Goal: Information Seeking & Learning: Learn about a topic

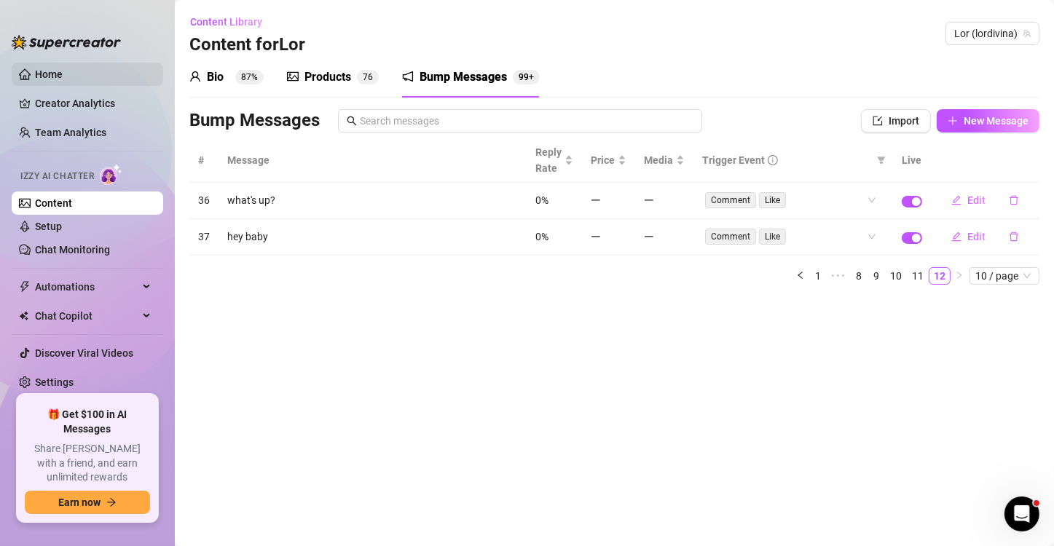
click at [42, 71] on link "Home" at bounding box center [49, 74] width 28 height 12
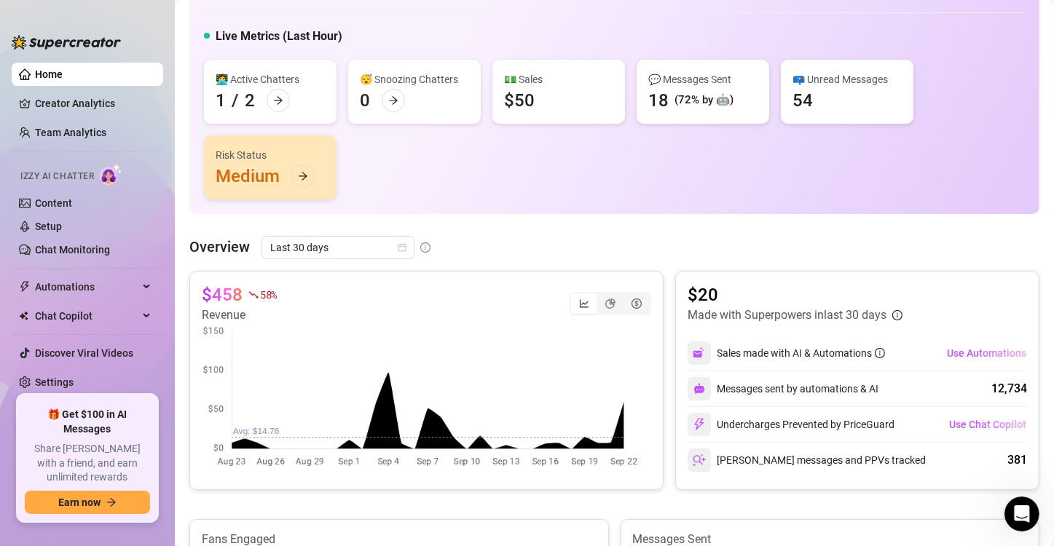
scroll to position [73, 0]
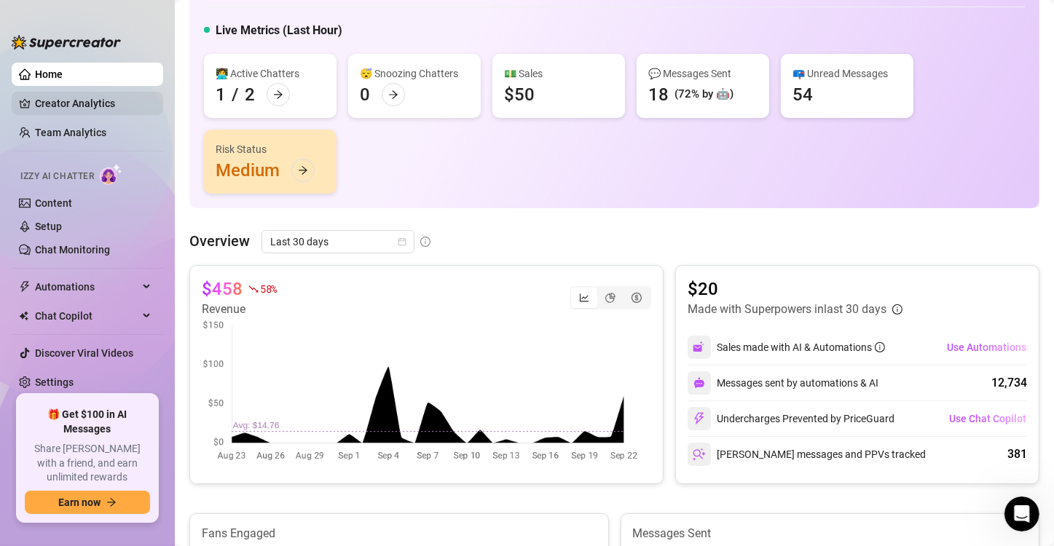
click at [76, 108] on link "Creator Analytics" at bounding box center [93, 103] width 117 height 23
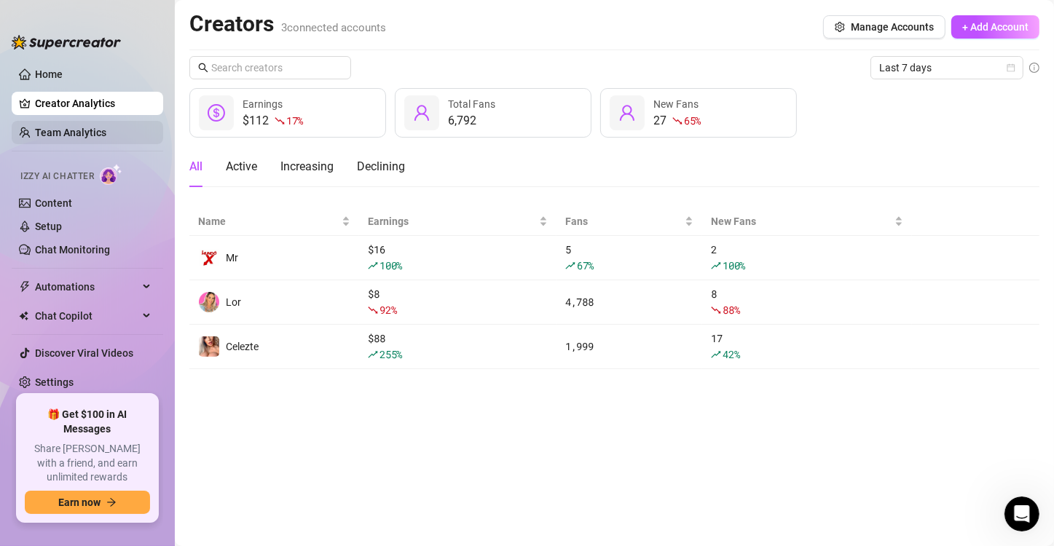
click at [71, 134] on link "Team Analytics" at bounding box center [70, 133] width 71 height 12
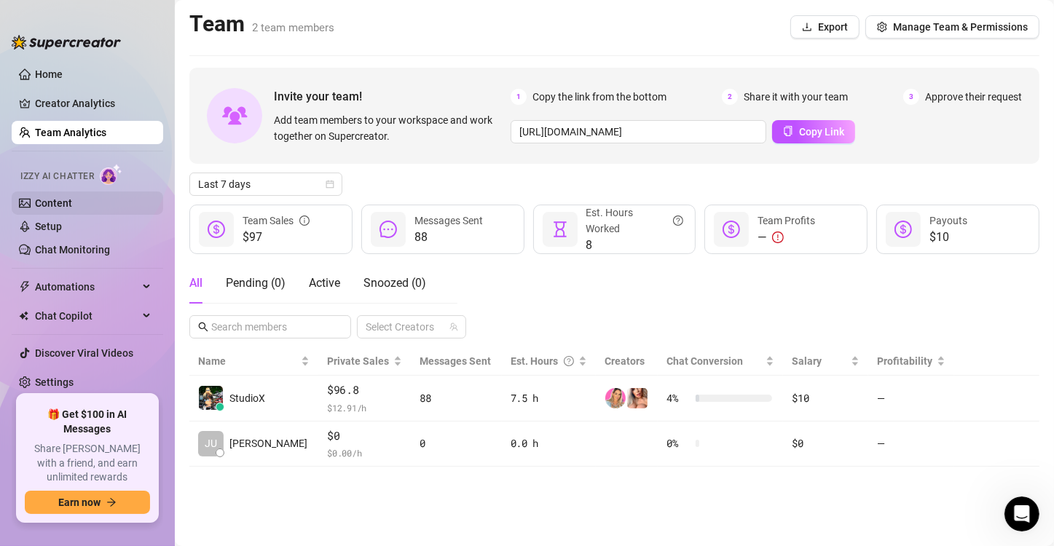
click at [53, 203] on link "Content" at bounding box center [53, 203] width 37 height 12
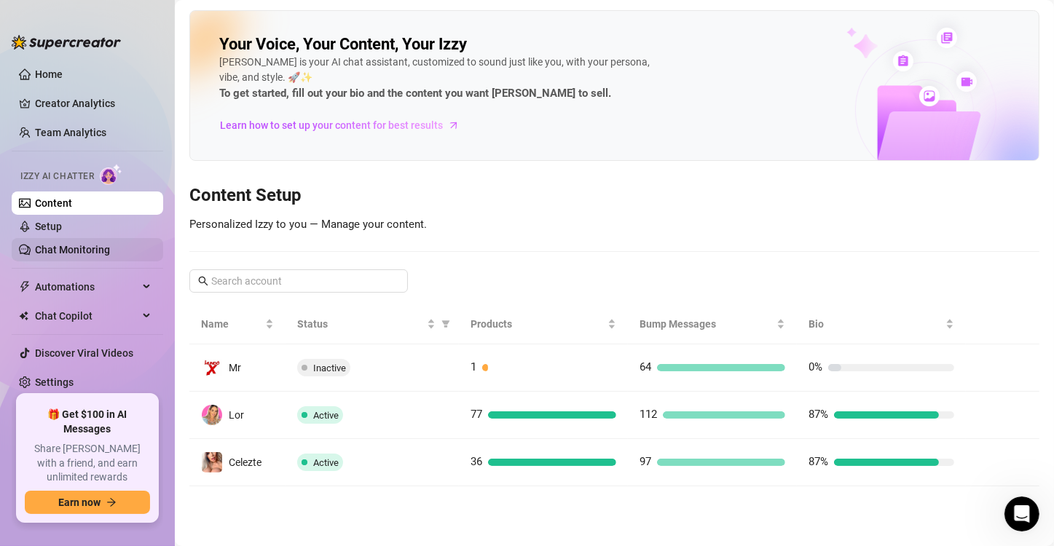
click at [61, 255] on link "Chat Monitoring" at bounding box center [72, 250] width 75 height 12
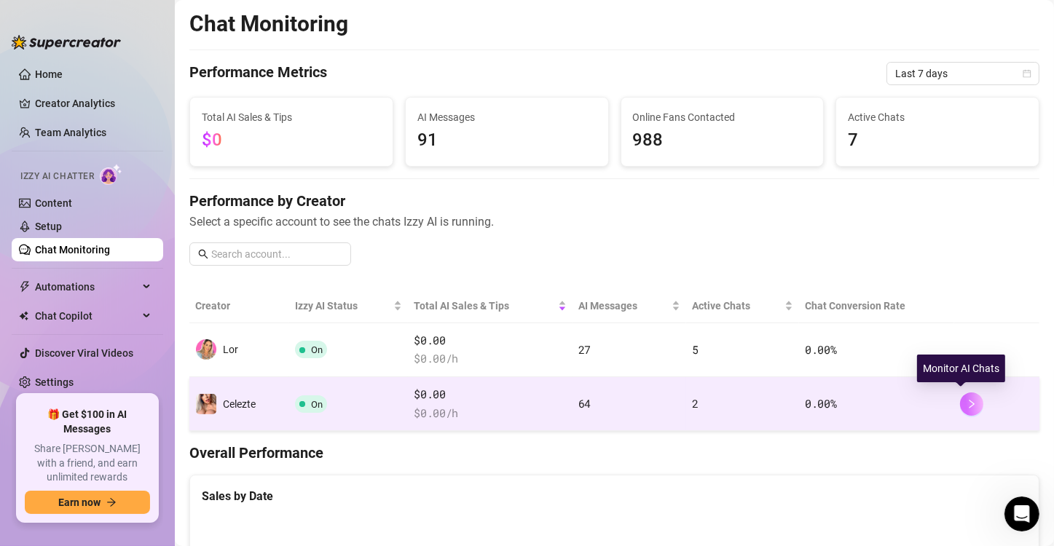
click at [967, 402] on icon "right" at bounding box center [972, 404] width 10 height 10
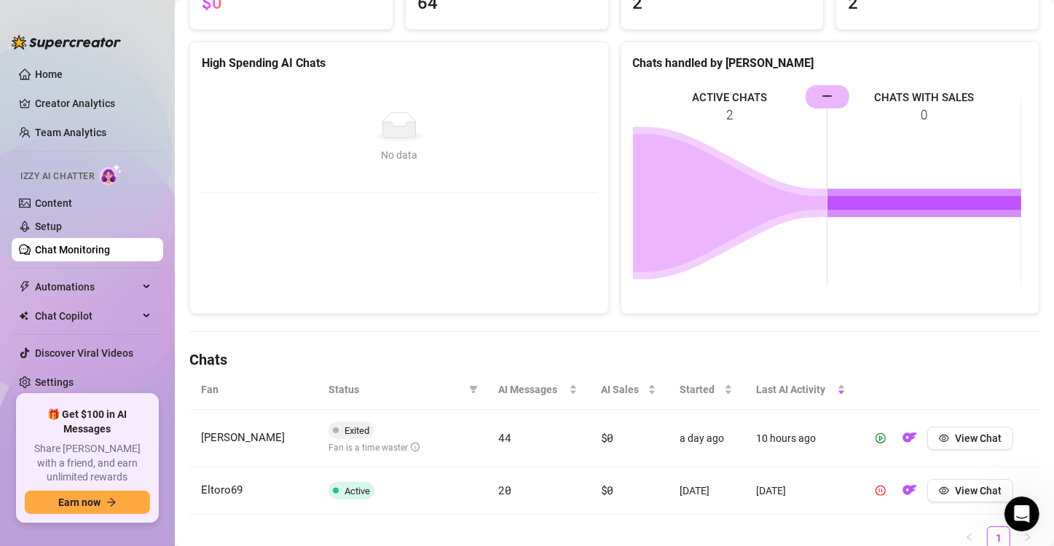
scroll to position [219, 0]
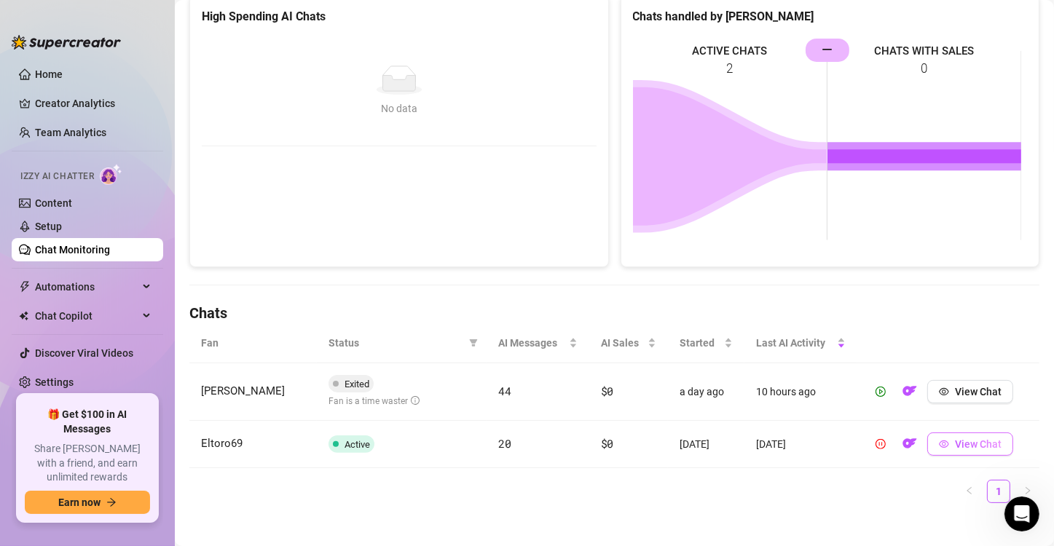
click at [955, 440] on span "View Chat" at bounding box center [978, 445] width 47 height 12
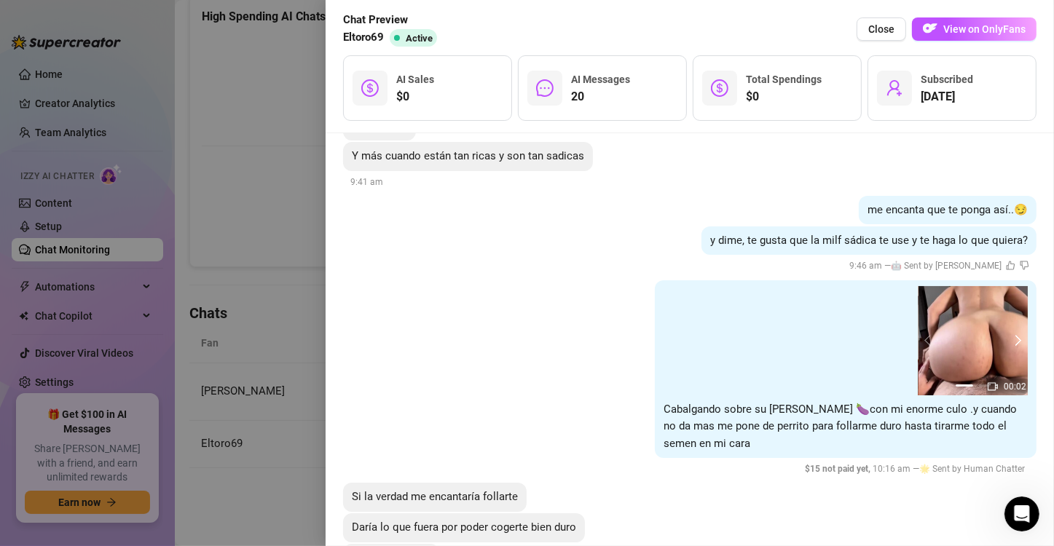
click at [1011, 338] on button "next" at bounding box center [1017, 341] width 12 height 12
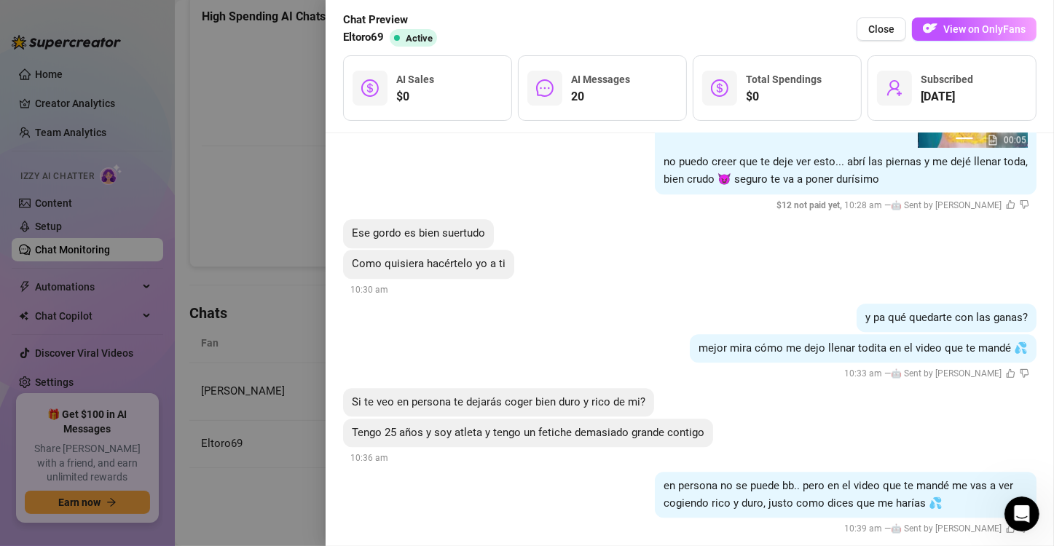
scroll to position [3248, 0]
click at [297, 89] on div at bounding box center [527, 273] width 1054 height 546
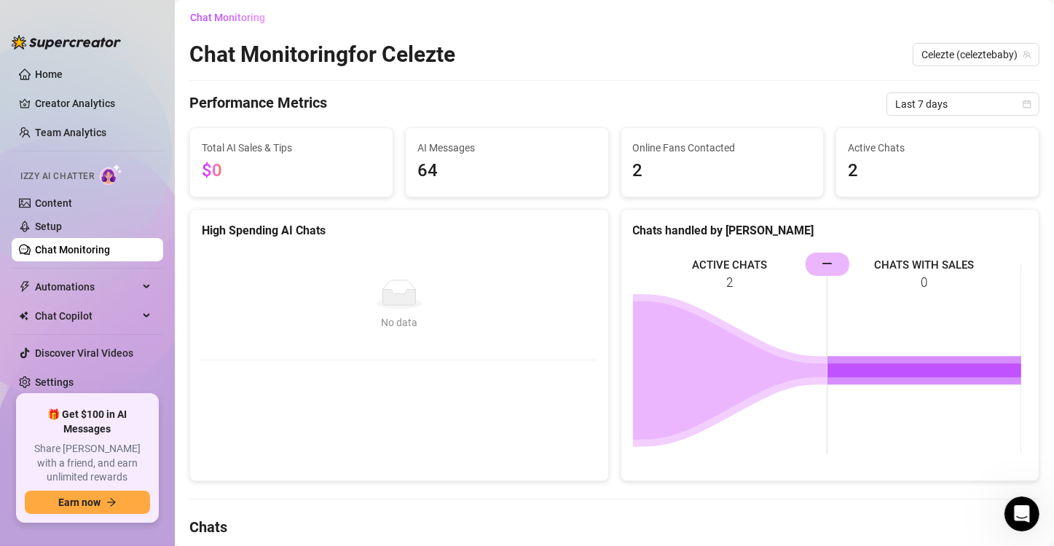
scroll to position [0, 0]
